Goal: Task Accomplishment & Management: Manage account settings

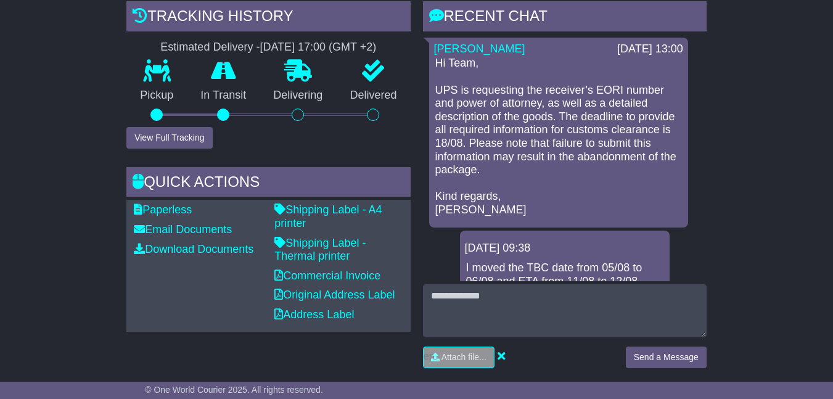
scroll to position [308, 0]
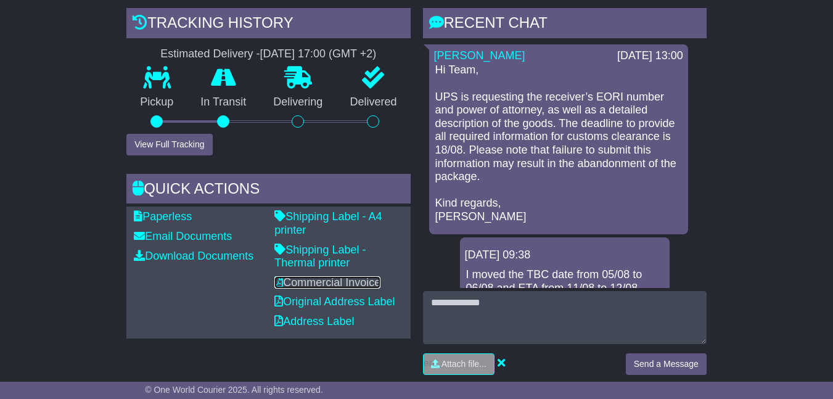
click at [300, 289] on link "Commercial Invoice" at bounding box center [327, 282] width 106 height 12
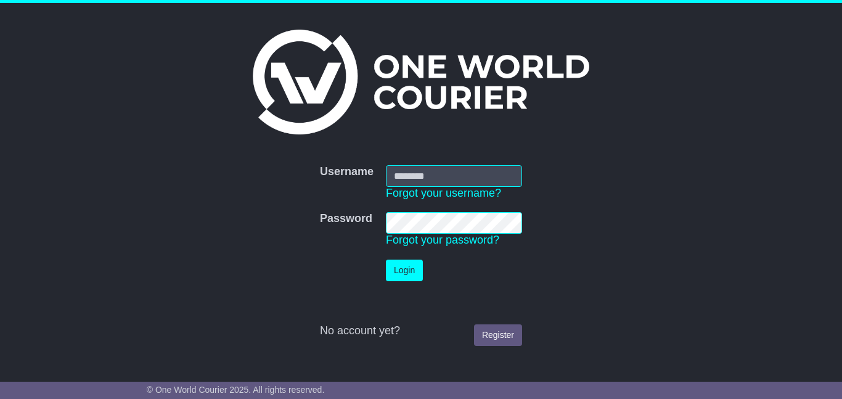
click at [416, 175] on input "Username" at bounding box center [454, 176] width 136 height 22
type input "**********"
click at [401, 268] on button "Login" at bounding box center [404, 271] width 37 height 22
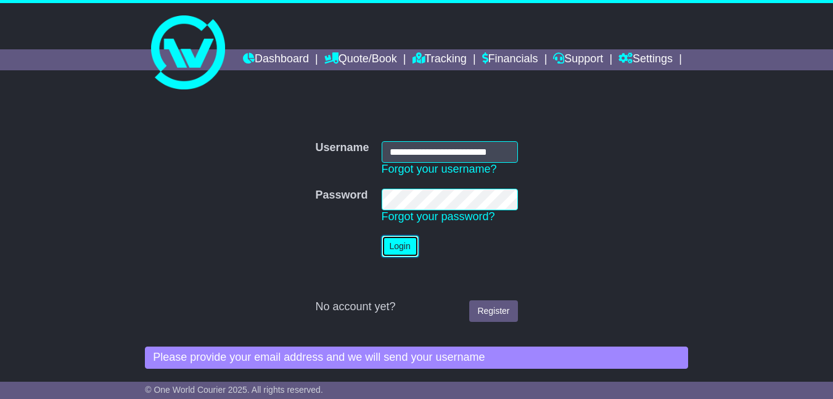
click at [399, 257] on button "Login" at bounding box center [400, 247] width 37 height 22
click at [406, 257] on button "Login" at bounding box center [400, 247] width 37 height 22
click at [394, 257] on button "Login" at bounding box center [400, 247] width 37 height 22
click at [402, 257] on button "Login" at bounding box center [400, 247] width 37 height 22
click at [398, 257] on button "Login" at bounding box center [400, 247] width 37 height 22
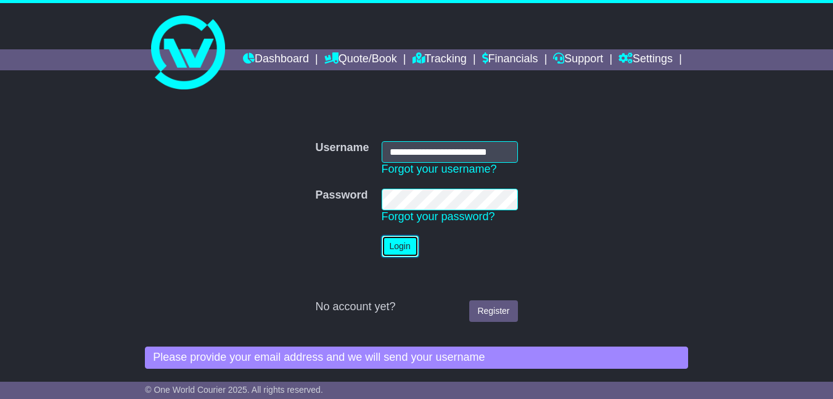
click at [398, 257] on button "Login" at bounding box center [400, 247] width 37 height 22
click at [403, 257] on button "Login" at bounding box center [400, 247] width 37 height 22
drag, startPoint x: 0, startPoint y: 0, endPoint x: 396, endPoint y: 170, distance: 431.1
click at [396, 163] on input "Username" at bounding box center [450, 152] width 136 height 22
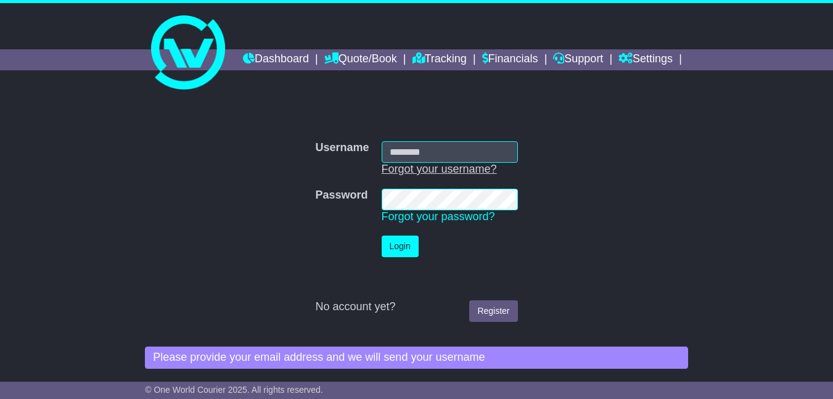
type input "**********"
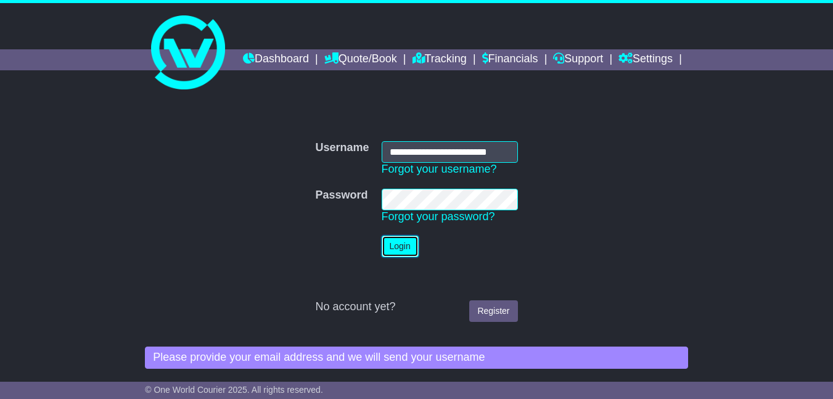
click at [403, 257] on button "Login" at bounding box center [400, 247] width 37 height 22
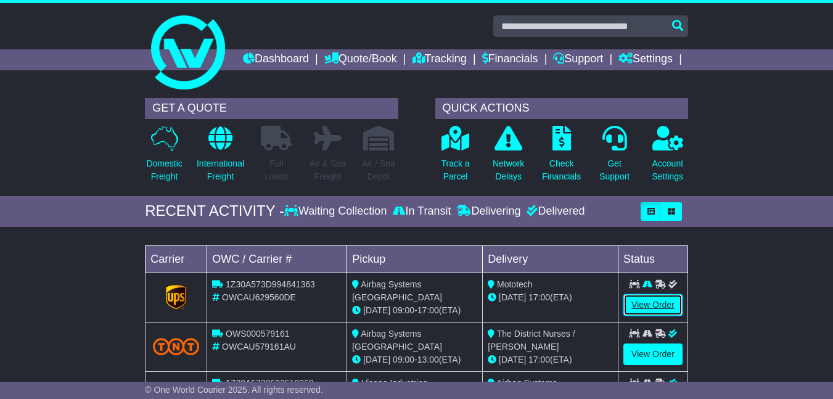
click at [656, 316] on link "View Order" at bounding box center [652, 305] width 59 height 22
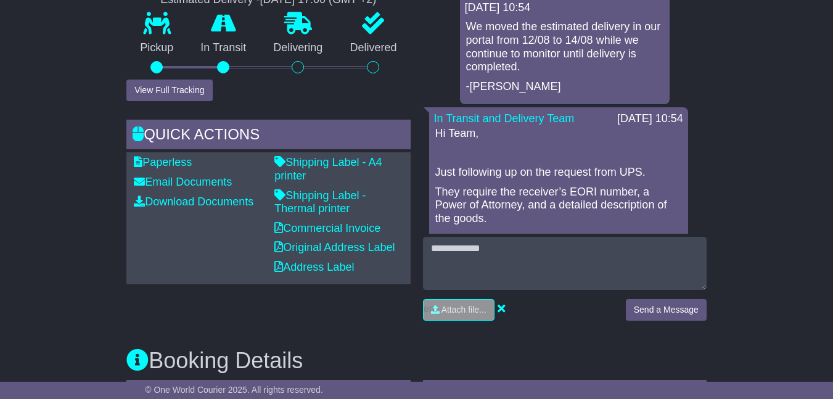
scroll to position [370, 0]
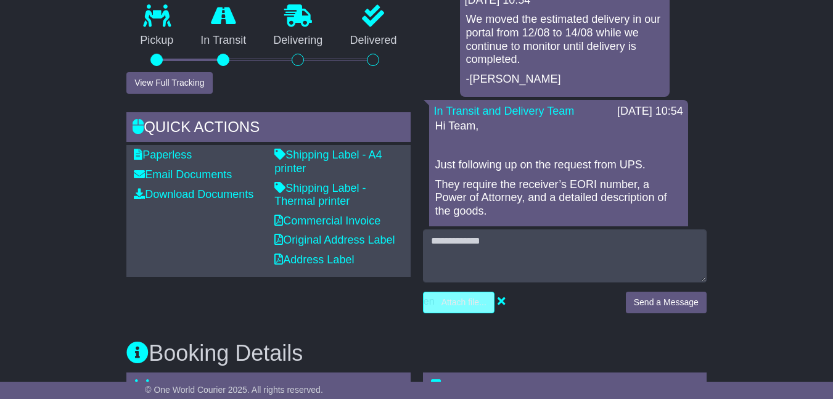
click at [467, 313] on input "file" at bounding box center [400, 302] width 187 height 20
type input "**********"
click at [666, 313] on button "Send a Message" at bounding box center [666, 303] width 81 height 22
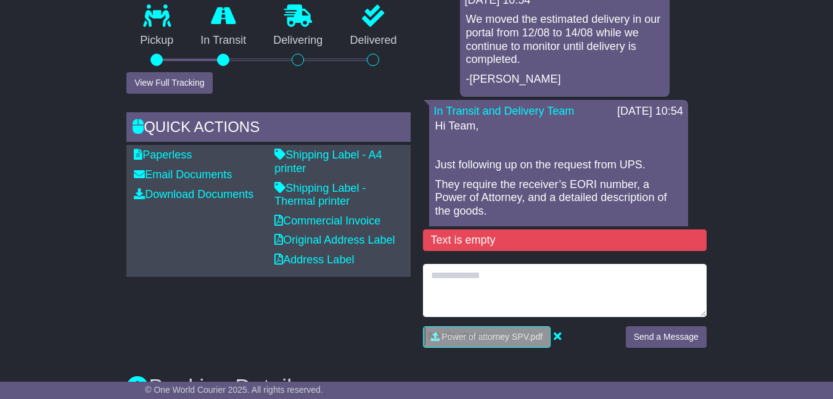
click at [457, 301] on textarea at bounding box center [565, 290] width 284 height 53
type textarea "**********"
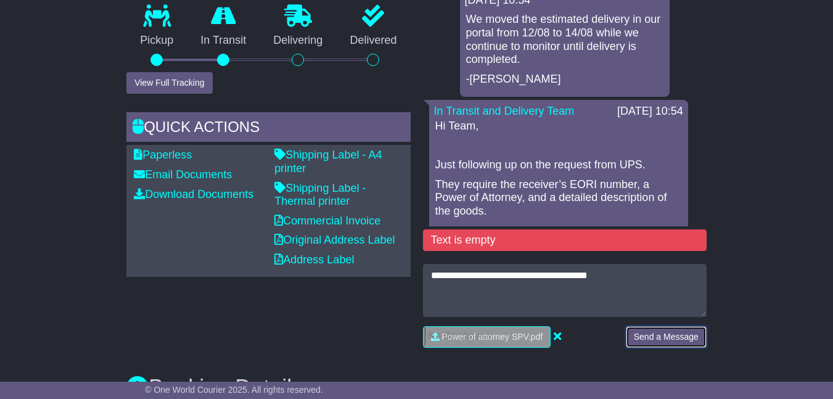
click at [677, 348] on button "Send a Message" at bounding box center [666, 337] width 81 height 22
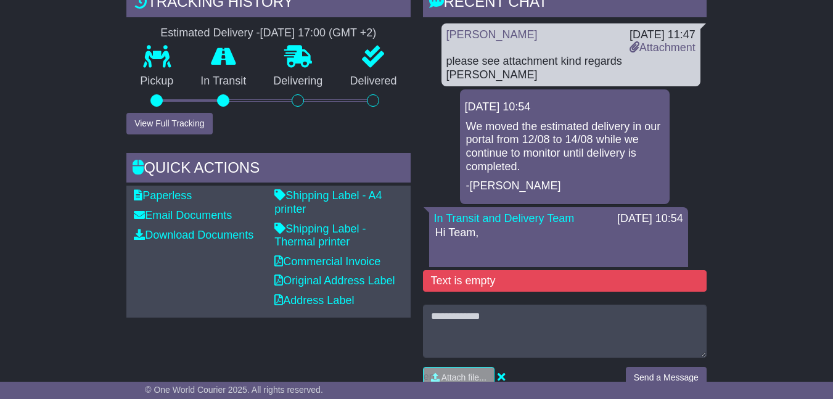
scroll to position [185, 0]
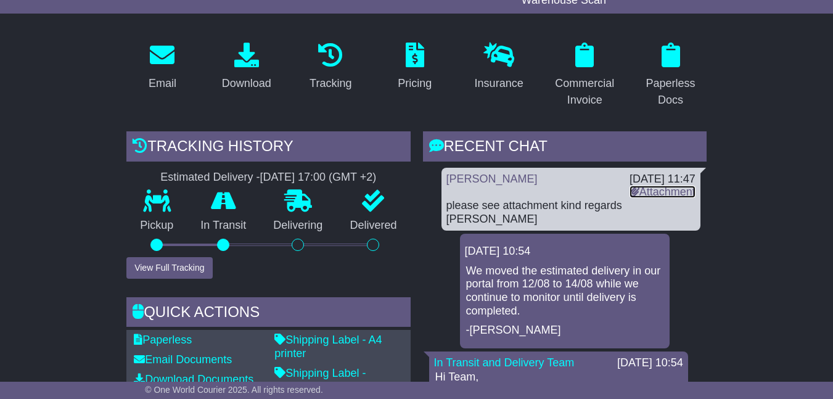
click at [657, 198] on link "Attachment" at bounding box center [662, 192] width 66 height 12
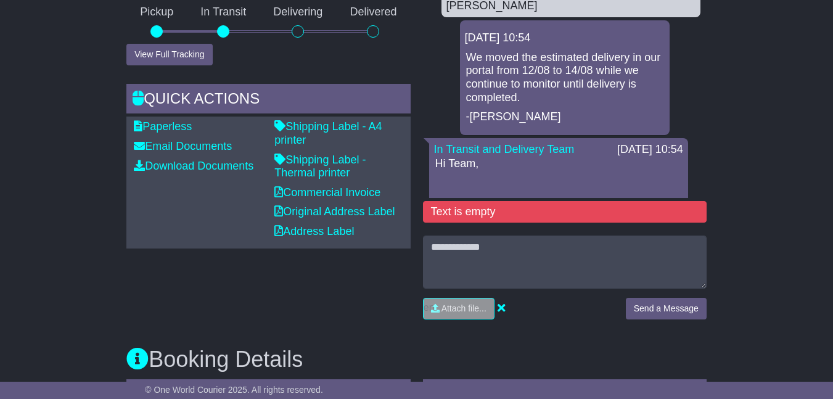
scroll to position [226, 0]
